Goal: Task Accomplishment & Management: Complete application form

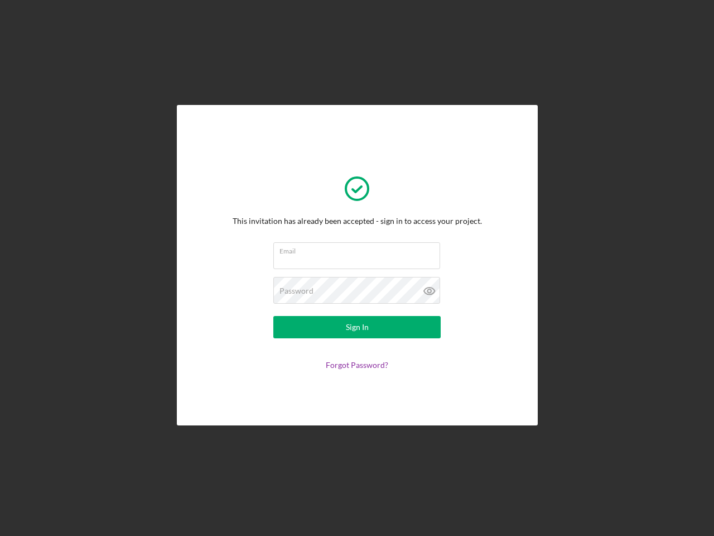
click at [357, 268] on input "Email" at bounding box center [356, 255] width 167 height 27
click at [430, 291] on icon at bounding box center [430, 291] width 28 height 28
